Goal: Communication & Community: Answer question/provide support

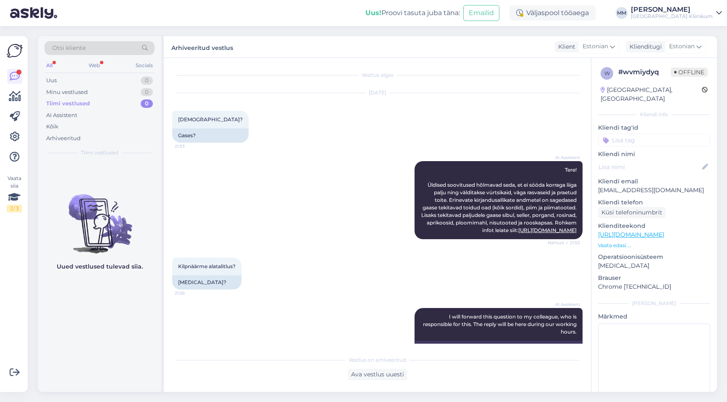
scroll to position [79, 0]
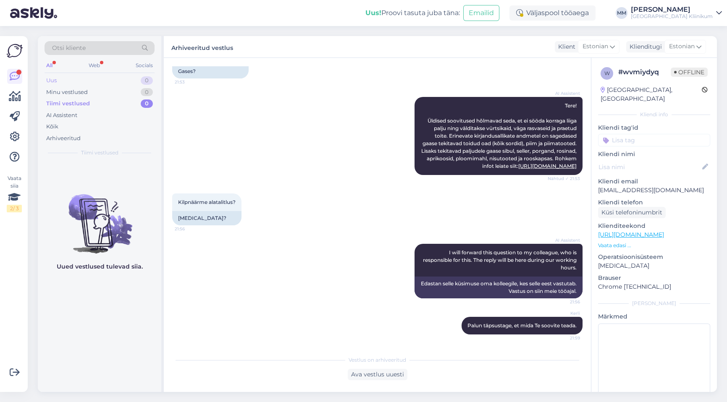
click at [54, 79] on div "Uus" at bounding box center [51, 80] width 10 height 8
click at [63, 90] on div "Minu vestlused" at bounding box center [67, 92] width 42 height 8
click at [61, 102] on div "Tiimi vestlused" at bounding box center [66, 104] width 41 height 8
click at [68, 115] on div "AI Assistent" at bounding box center [61, 115] width 31 height 8
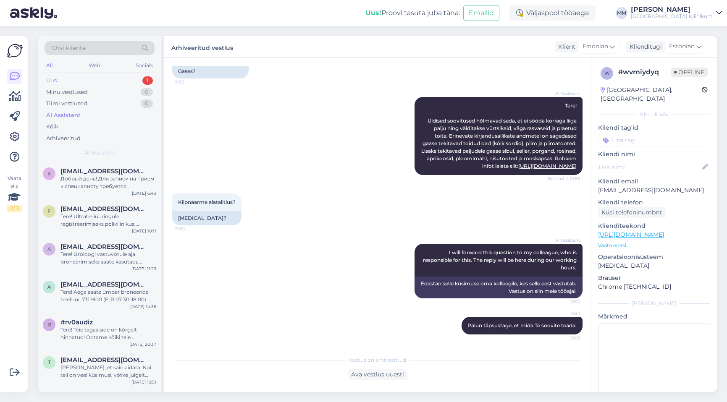
click at [66, 78] on div "Uus 1" at bounding box center [100, 81] width 110 height 12
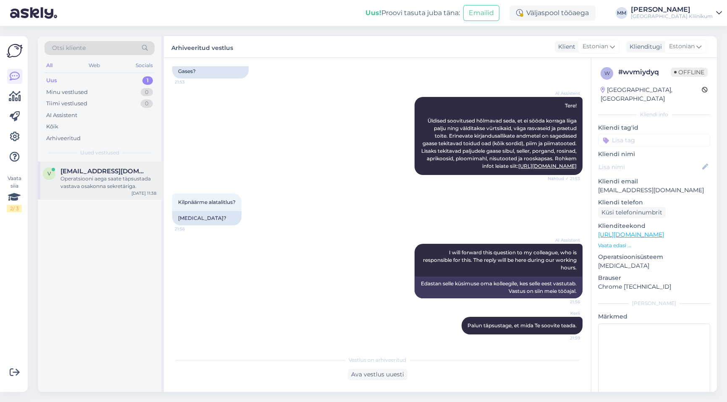
click at [90, 179] on div "Operatsiooni aega saate täpsustada vastava osakonna sekretäriga." at bounding box center [108, 182] width 96 height 15
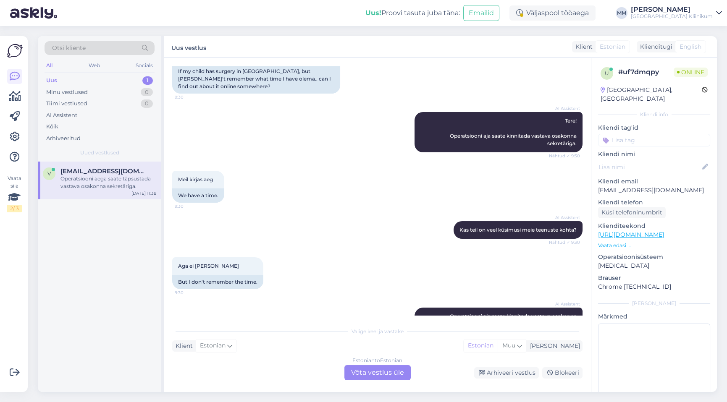
scroll to position [775, 0]
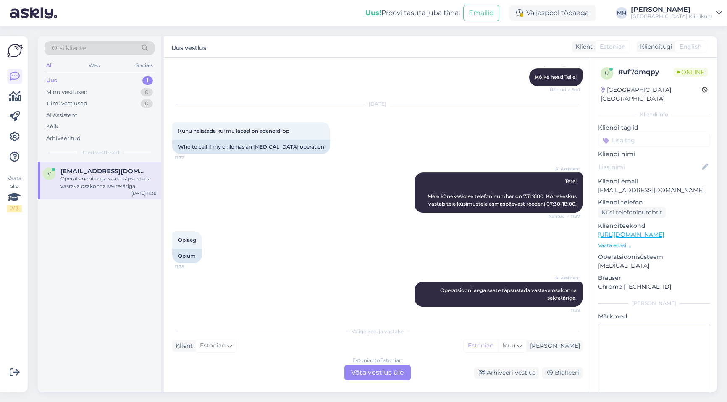
click at [388, 371] on div "Estonian to Estonian Võta vestlus üle" at bounding box center [377, 372] width 66 height 15
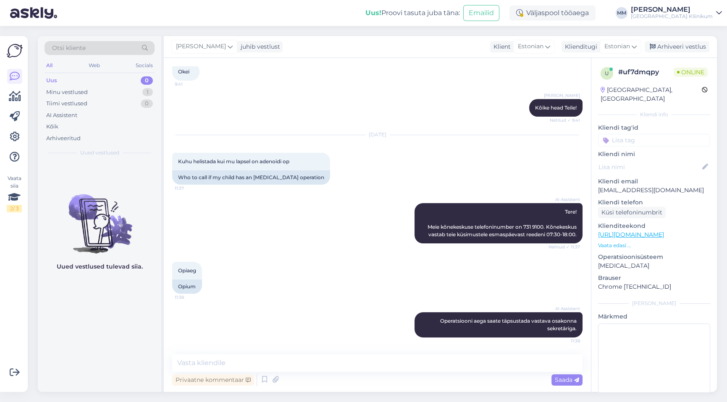
scroll to position [744, 0]
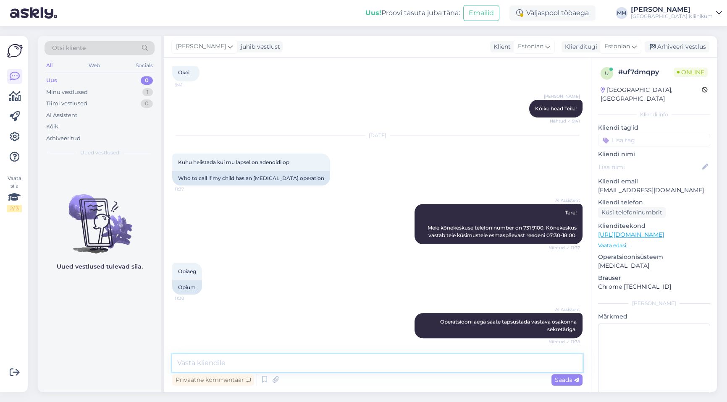
click at [220, 362] on textarea at bounding box center [377, 363] width 410 height 18
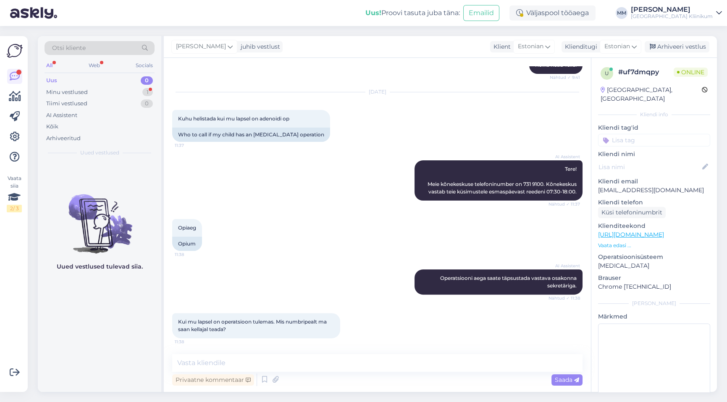
drag, startPoint x: 220, startPoint y: 362, endPoint x: 330, endPoint y: 261, distance: 149.8
click at [330, 261] on div "AI Assistent Operatsiooni aega saate täpsustada vastava osakonna sekretäriga. N…" at bounding box center [377, 282] width 410 height 44
paste textarea "Kõrvakliiniku registreerimisnumbrid 731 9790 operatsioonile registreerimine ja …"
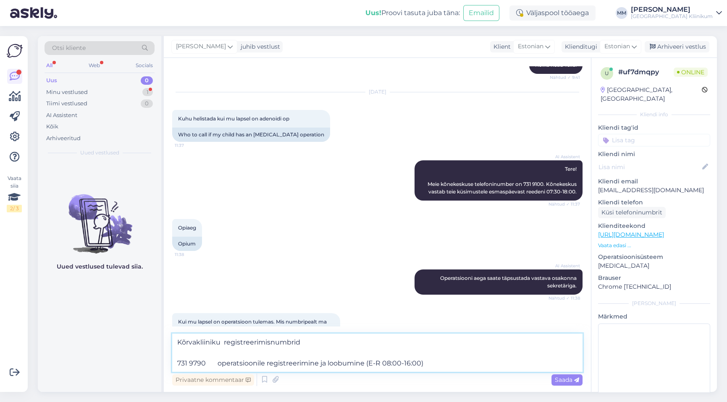
click at [306, 343] on textarea "Kõrvakliiniku registreerimisnumbrid 731 9790 operatsioonile registreerimine ja …" at bounding box center [377, 353] width 410 height 38
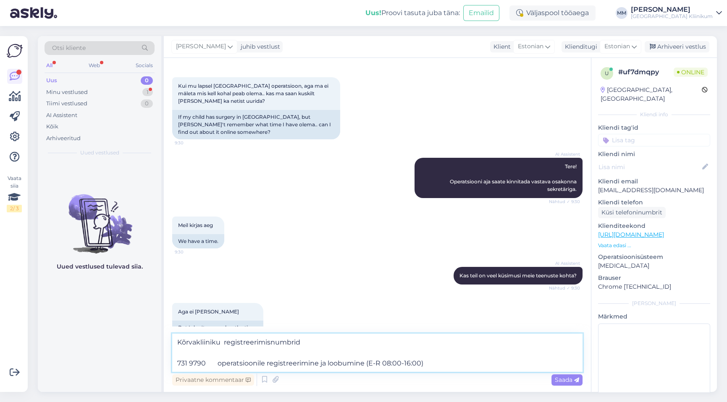
scroll to position [0, 0]
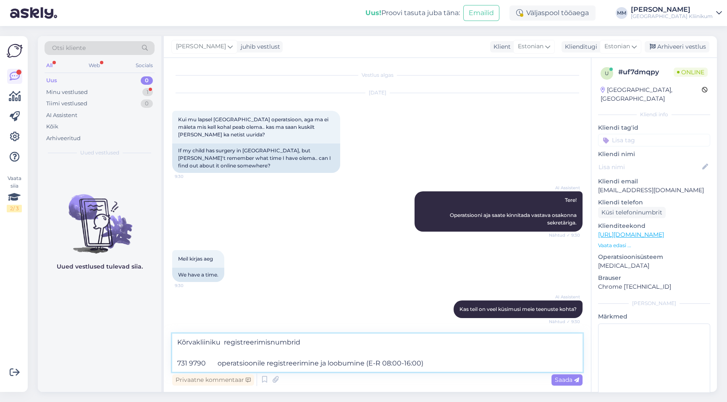
type textarea "Kõrvakliiniku registreerimisnumbrid 731 9790 operatsioonile registreerimine ja …"
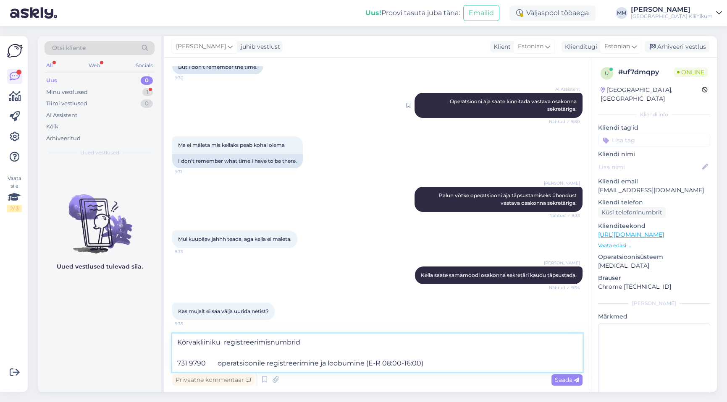
scroll to position [305, 0]
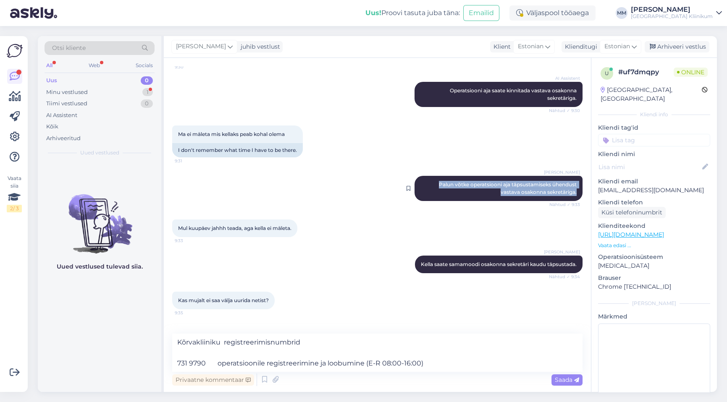
drag, startPoint x: 431, startPoint y: 183, endPoint x: 576, endPoint y: 189, distance: 145.4
click at [576, 189] on div "[PERSON_NAME] võtke operatsiooni aja täpsustamiseks ühendust vastava osakonna s…" at bounding box center [498, 188] width 168 height 25
copy span "Palun võtke operatsiooni aja täpsustamiseks ühendust vastava osakonna sekretäri…"
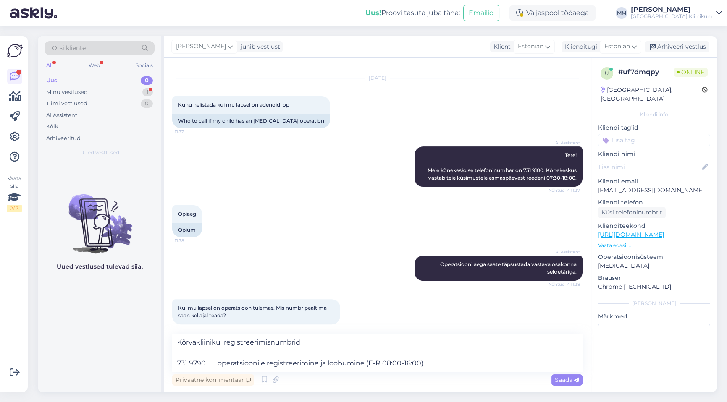
scroll to position [844, 0]
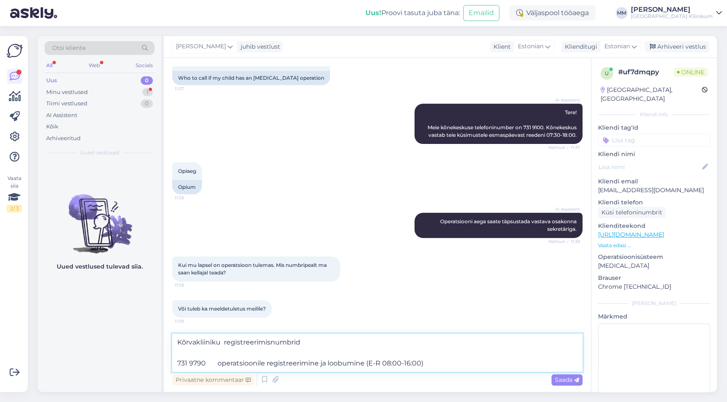
drag, startPoint x: 177, startPoint y: 344, endPoint x: 427, endPoint y: 372, distance: 251.3
click at [427, 372] on textarea "Kõrvakliiniku registreerimisnumbrid 731 9790 operatsioonile registreerimine ja …" at bounding box center [377, 353] width 410 height 38
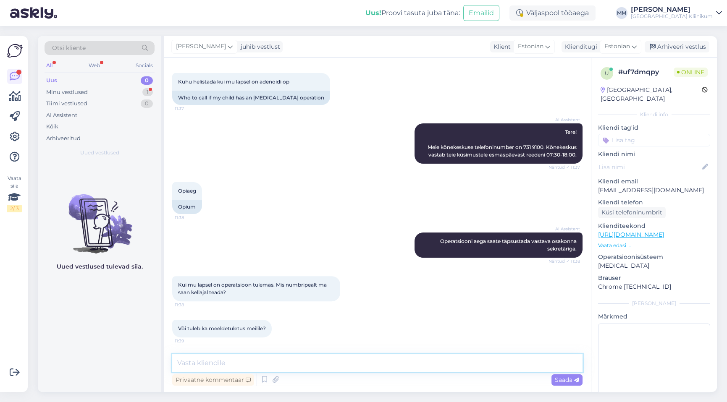
scroll to position [824, 0]
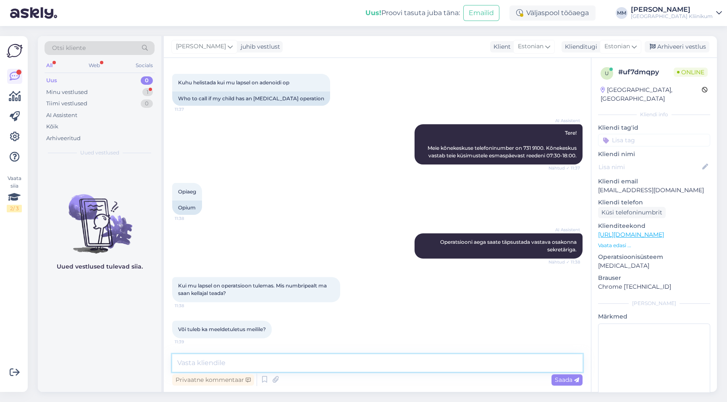
paste textarea "Palun võtke operatsiooni aja täpsustamiseks ühendust vastava osakonna sekretäri…"
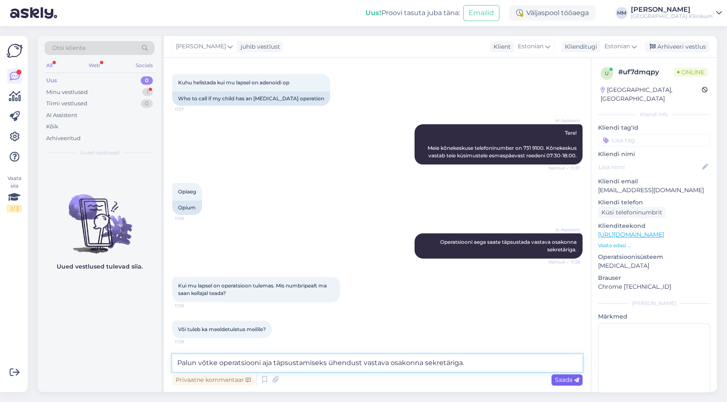
type textarea "Palun võtke operatsiooni aja täpsustamiseks ühendust vastava osakonna sekretäri…"
click at [559, 380] on span "Saada" at bounding box center [567, 380] width 24 height 8
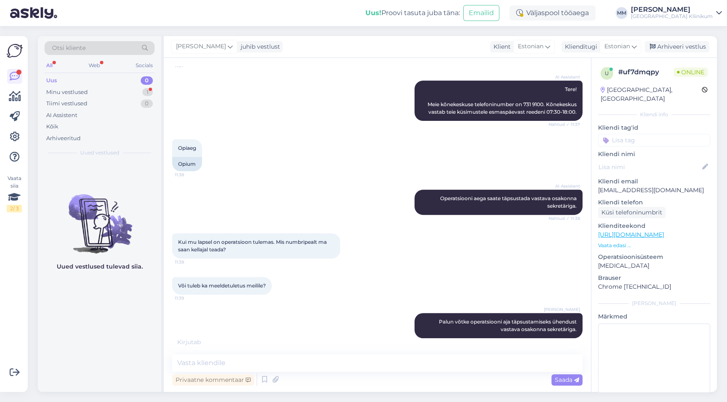
scroll to position [904, 0]
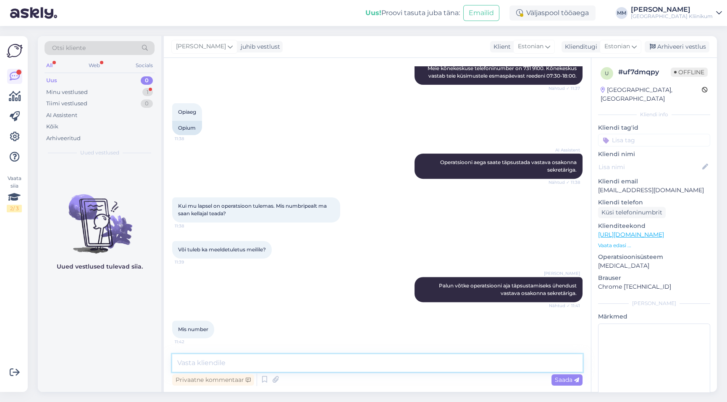
click at [211, 364] on textarea at bounding box center [377, 363] width 410 height 18
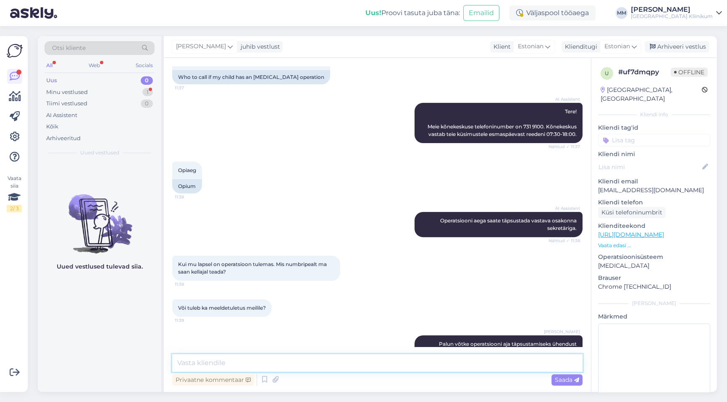
scroll to position [903, 0]
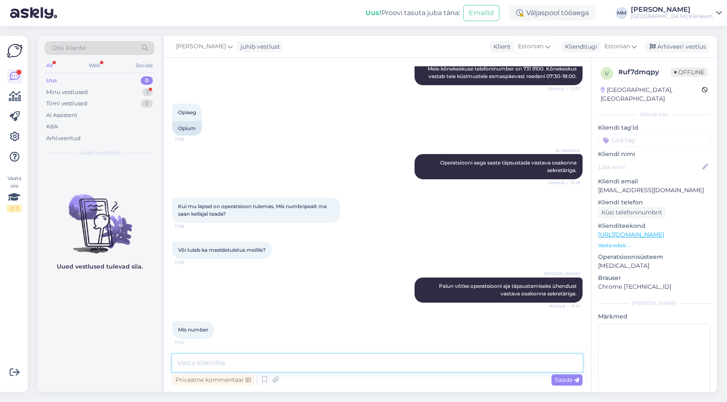
paste textarea "Kõrvakliiniku registreerimisnumbrid 731 9790 operatsioonile registreerimine ja …"
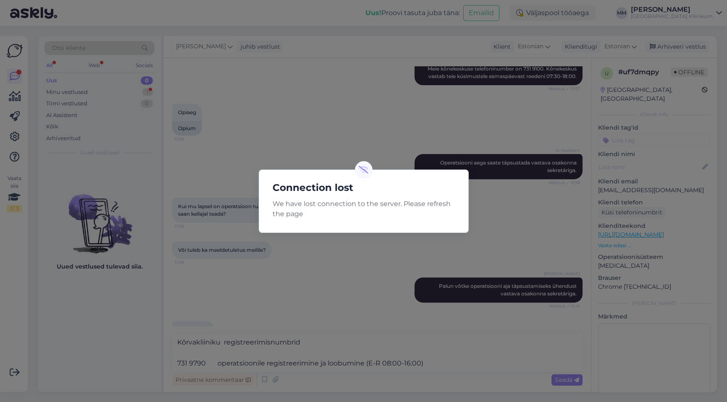
click at [309, 343] on div "Connection lost We have lost connection to the server. Please refresh the page" at bounding box center [363, 201] width 727 height 402
click at [300, 283] on div "Connection lost We have lost connection to the server. Please refresh the page" at bounding box center [363, 201] width 727 height 402
click at [288, 355] on div "Connection lost We have lost connection to the server. Please refresh the page" at bounding box center [363, 201] width 727 height 402
click at [285, 348] on div "Connection lost We have lost connection to the server. Please refresh the page" at bounding box center [363, 201] width 727 height 402
click at [293, 214] on p "We have lost connection to the server. Please refresh the page" at bounding box center [364, 209] width 196 height 20
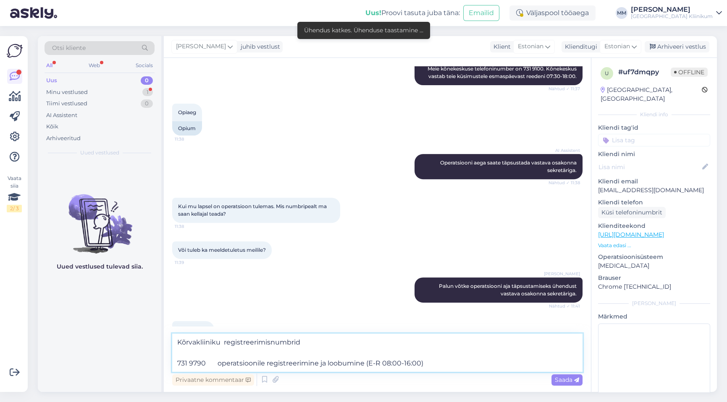
click at [298, 351] on textarea "Kõrvakliiniku registreerimisnumbrid 731 9790 operatsioonile registreerimine ja …" at bounding box center [377, 353] width 410 height 38
drag, startPoint x: 307, startPoint y: 344, endPoint x: 175, endPoint y: 346, distance: 131.4
click at [175, 346] on textarea "Kõrvakliiniku registreerimisnumbrid 731 9790 operatsioonile registreerimine ja …" at bounding box center [377, 353] width 410 height 38
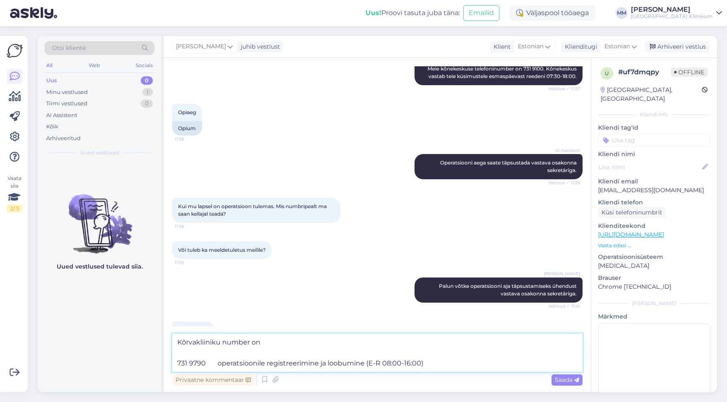
click at [179, 363] on textarea "Kõrvakliiniku number on 731 9790 operatsioonile registreerimine ja loobumine (E…" at bounding box center [377, 353] width 410 height 38
click at [177, 363] on textarea "Kõrvakliiniku number on 731 9790 operatsioonile registreerimine ja loobumine (E…" at bounding box center [377, 353] width 410 height 38
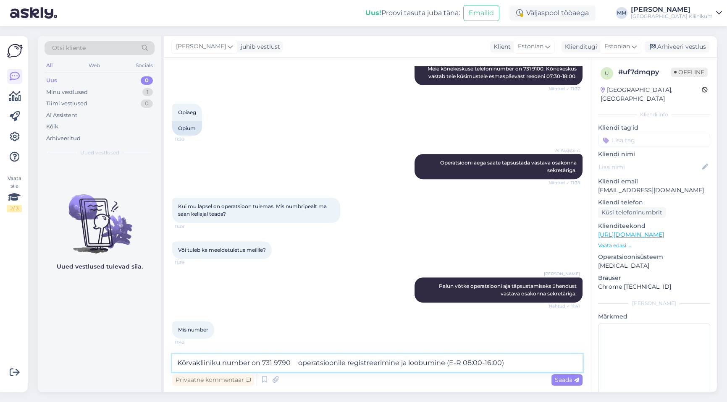
click at [298, 362] on textarea "Kõrvakliiniku number on 731 9790 operatsioonile registreerimine ja loobumine (E…" at bounding box center [377, 363] width 410 height 18
click at [507, 364] on textarea "Kõrvakliiniku number on 731 9790 (operatsioonile registreerimine ja loobumine (…" at bounding box center [377, 363] width 410 height 18
type textarea "Kõrvakliiniku number on 731 9790 (operatsioonile registreerimine ja loobumine (…"
click at [560, 382] on span "Saada" at bounding box center [567, 380] width 24 height 8
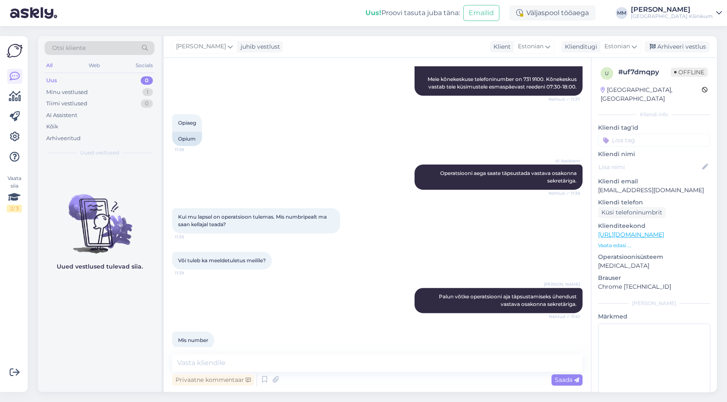
scroll to position [947, 0]
